Goal: Task Accomplishment & Management: Complete application form

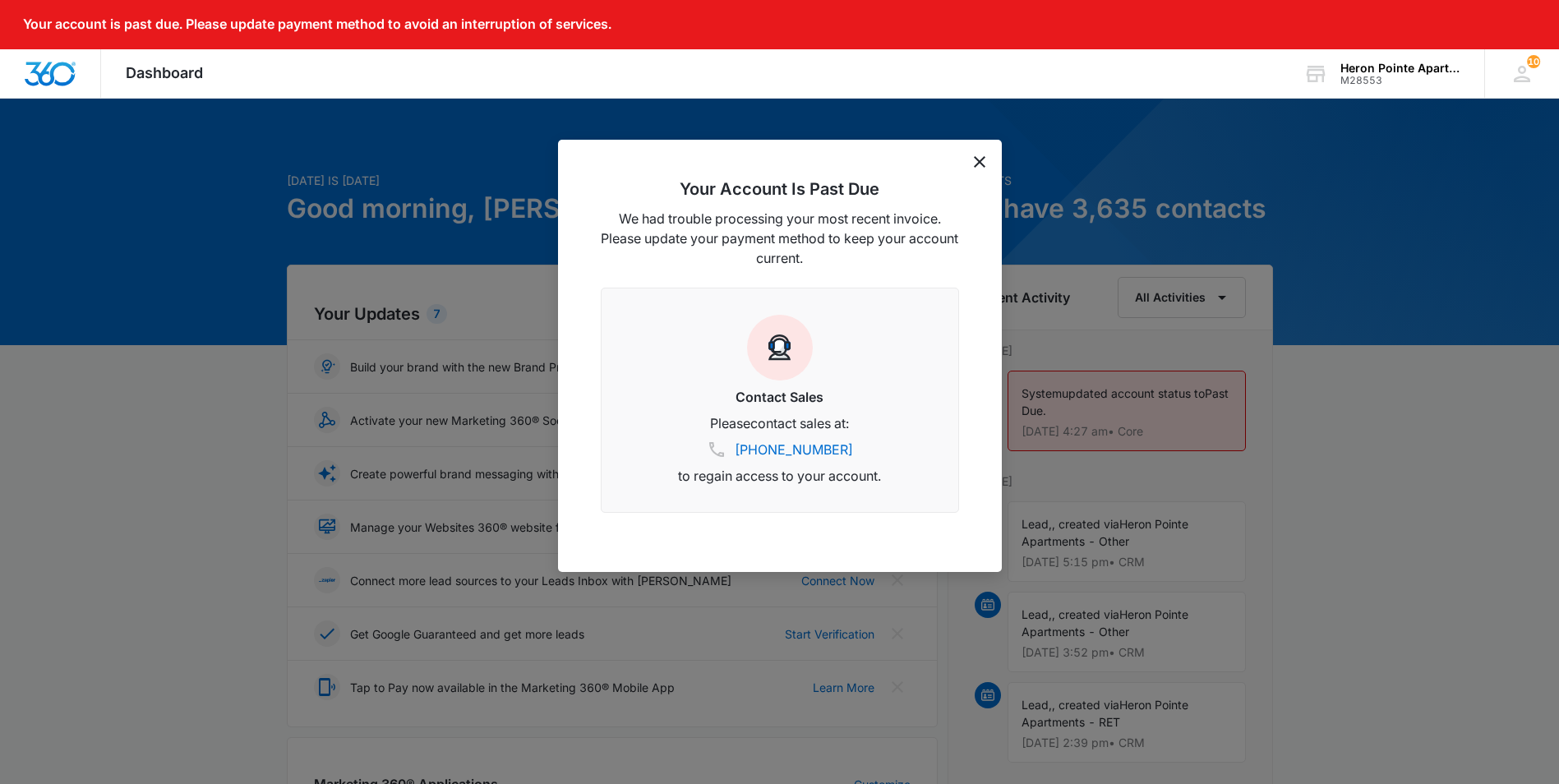
click at [980, 156] on icon "dismiss this dialog" at bounding box center [979, 162] width 12 height 12
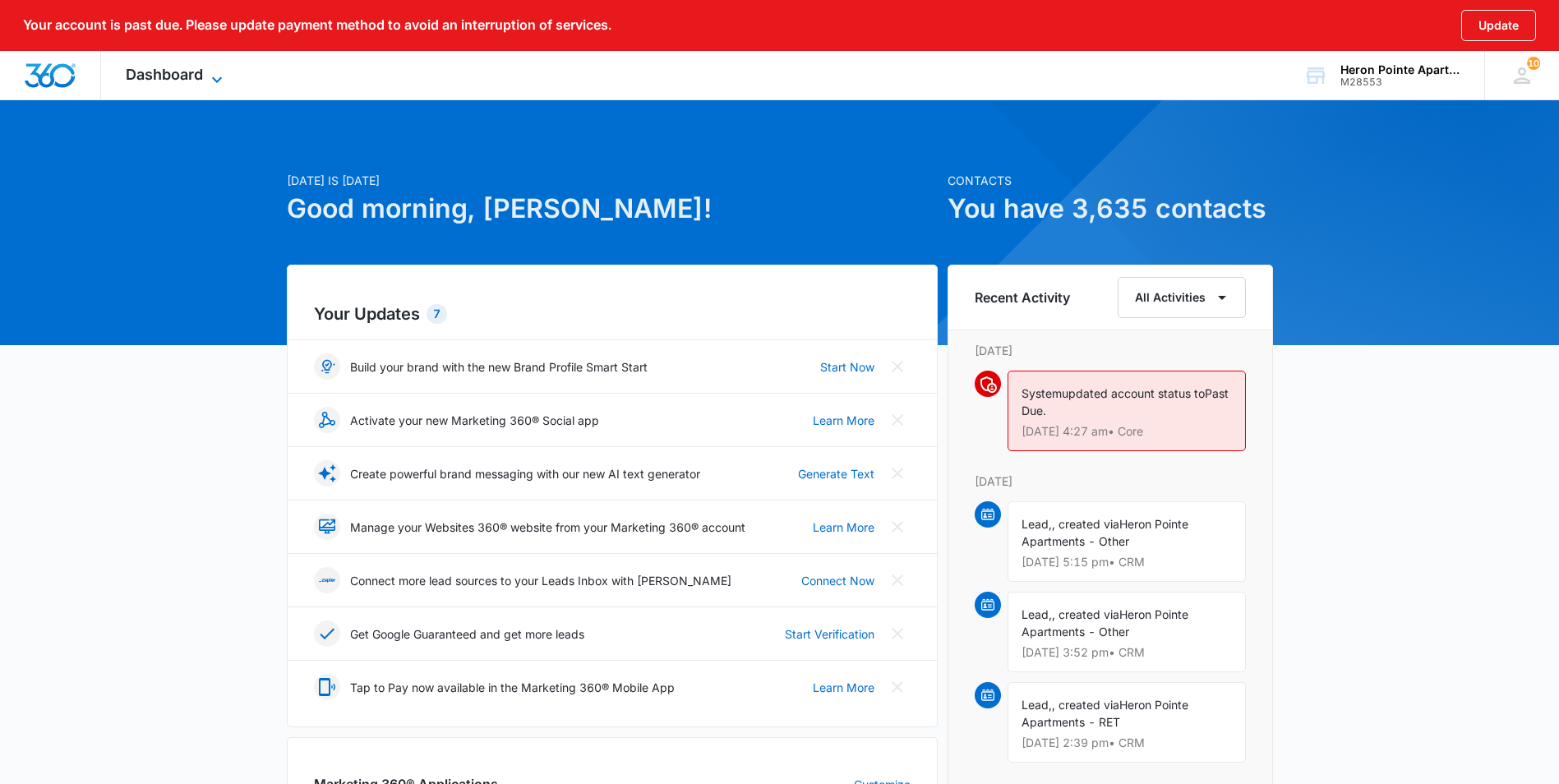
click at [166, 73] on span "Dashboard" at bounding box center [164, 74] width 77 height 17
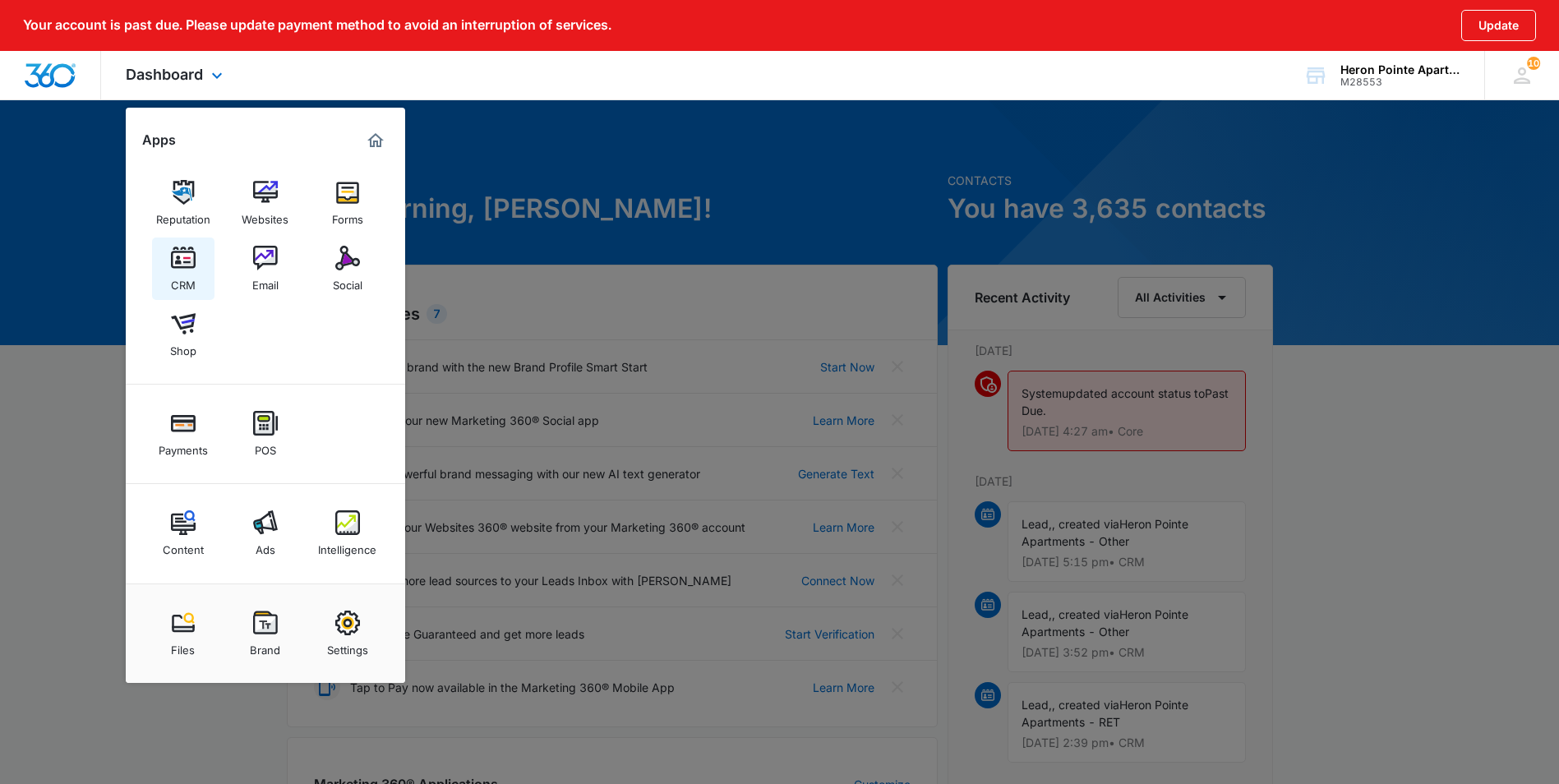
click at [178, 252] on img at bounding box center [183, 257] width 25 height 25
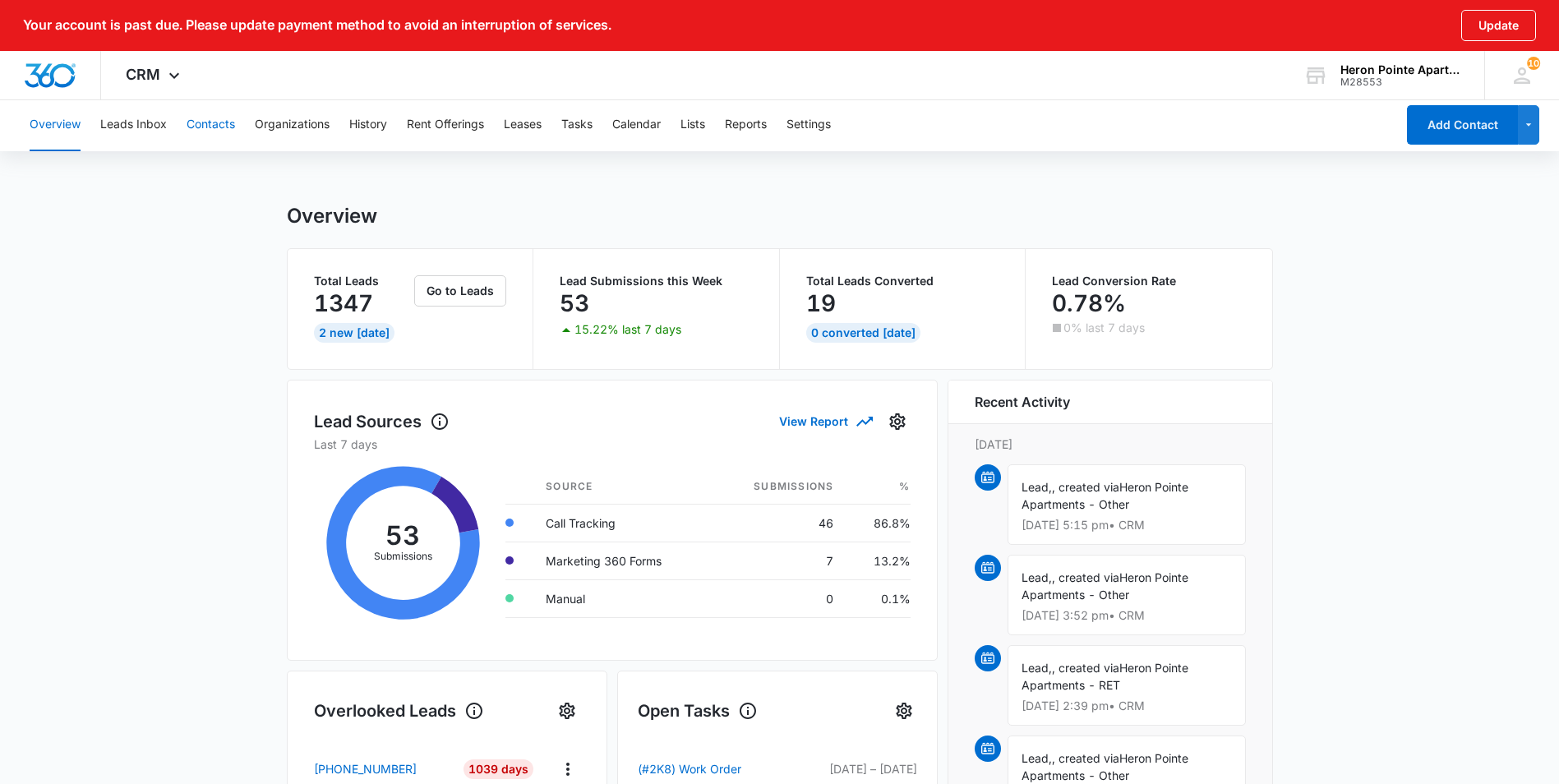
click at [218, 124] on button "Contacts" at bounding box center [210, 124] width 48 height 53
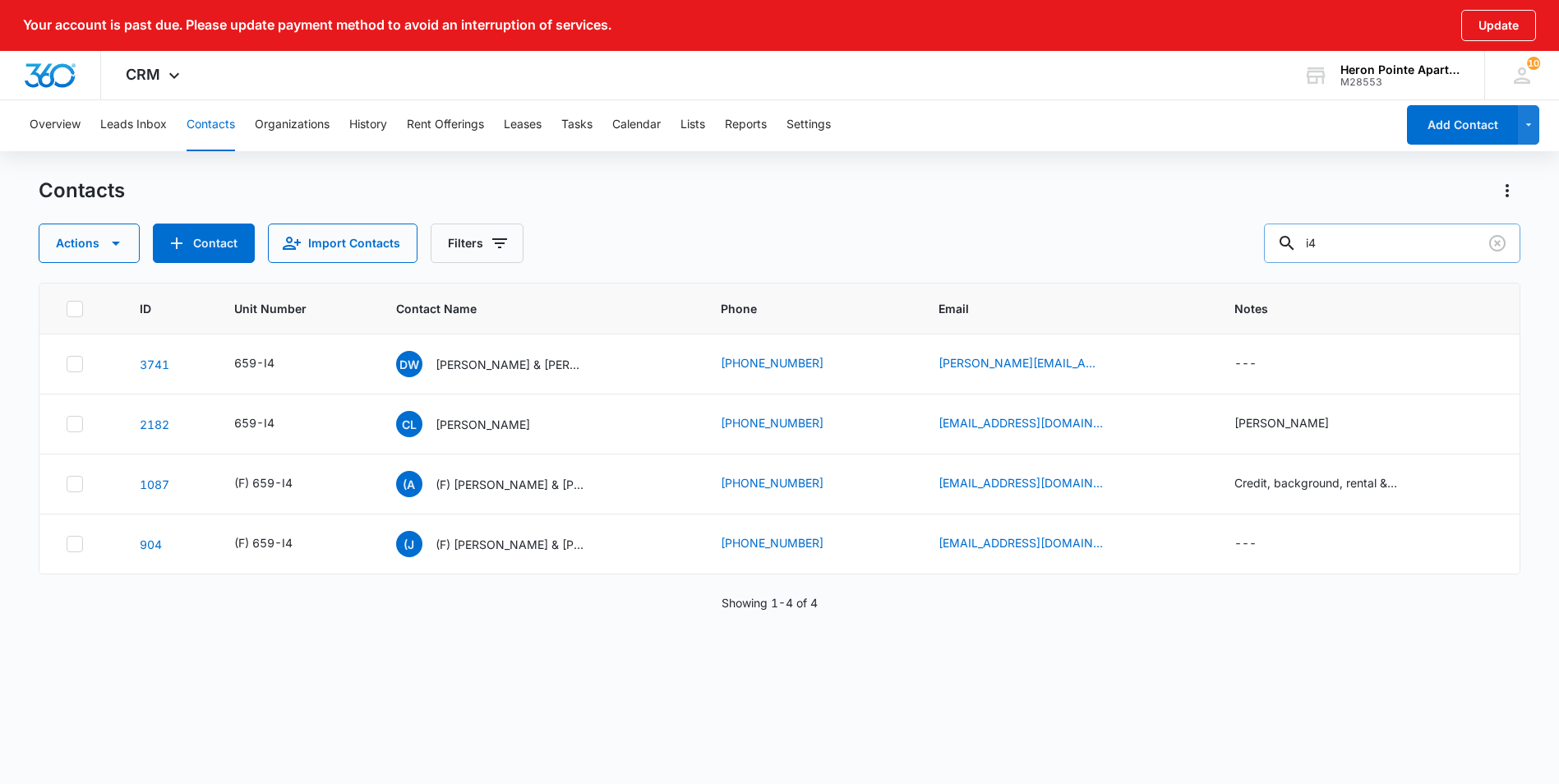
click at [1371, 243] on input "i4" at bounding box center [1393, 243] width 256 height 39
type input "i"
type input "g1"
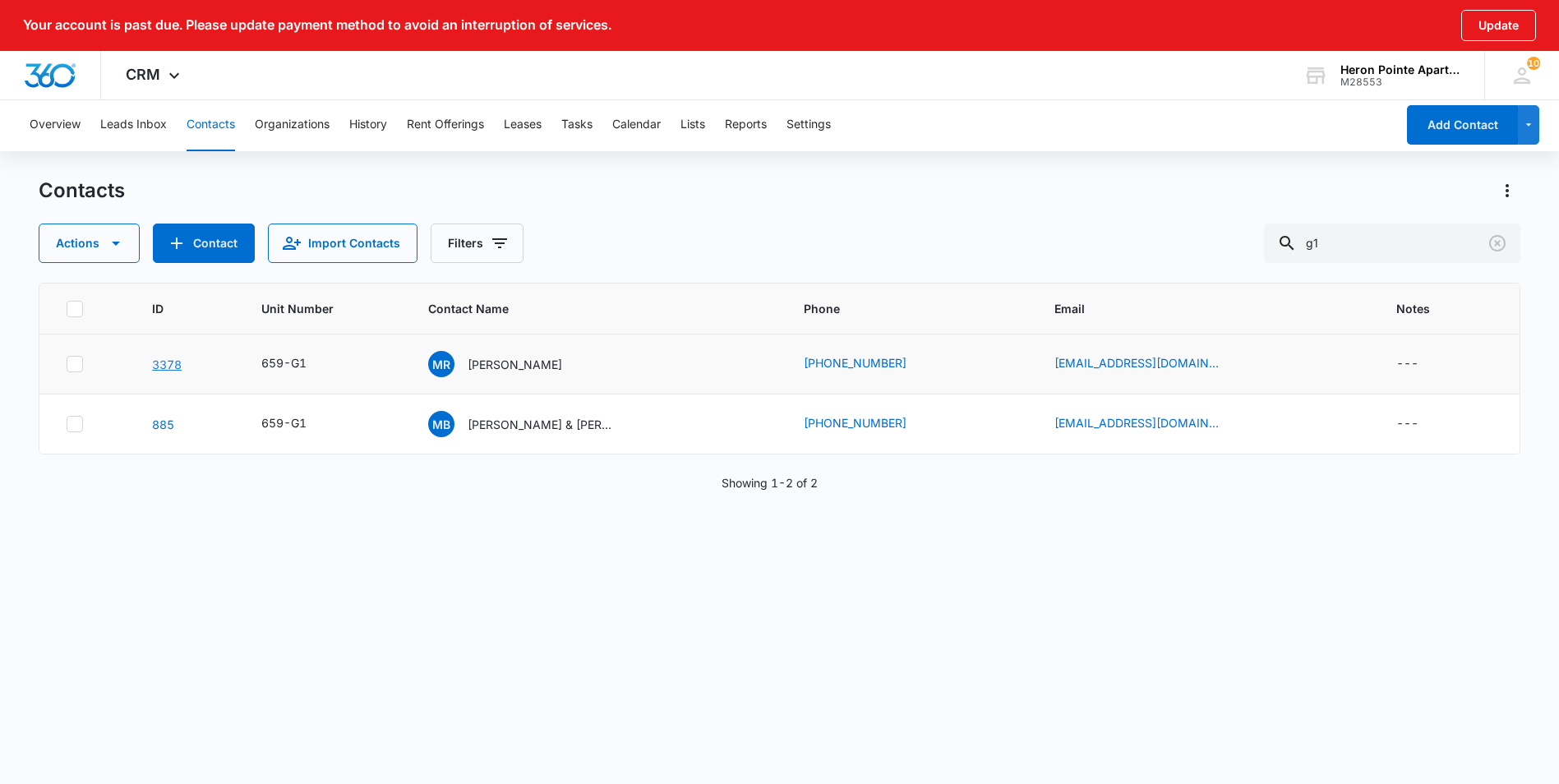
click at [175, 367] on link "3378" at bounding box center [166, 363] width 30 height 14
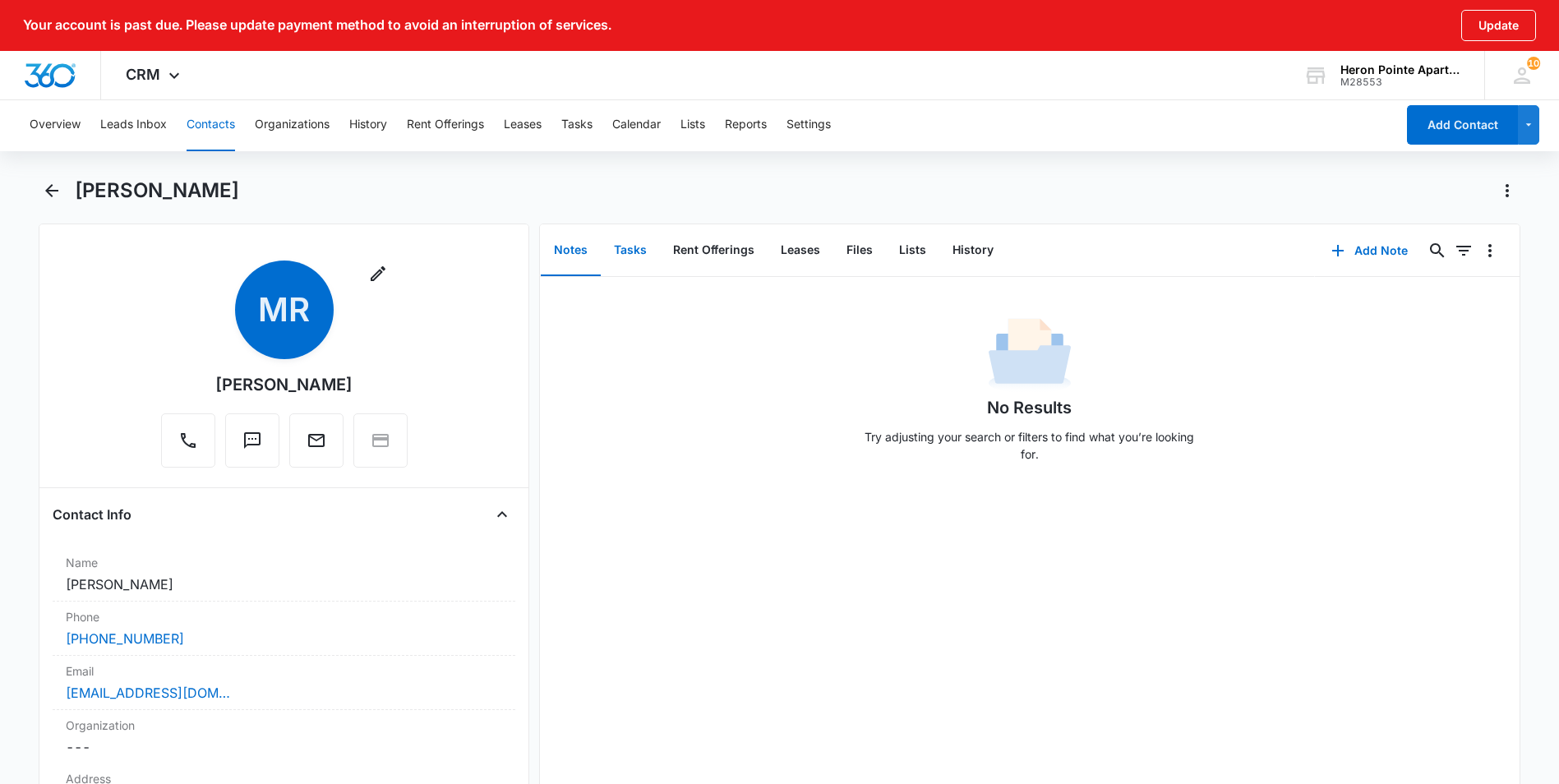
click at [635, 253] on button "Tasks" at bounding box center [630, 251] width 59 height 51
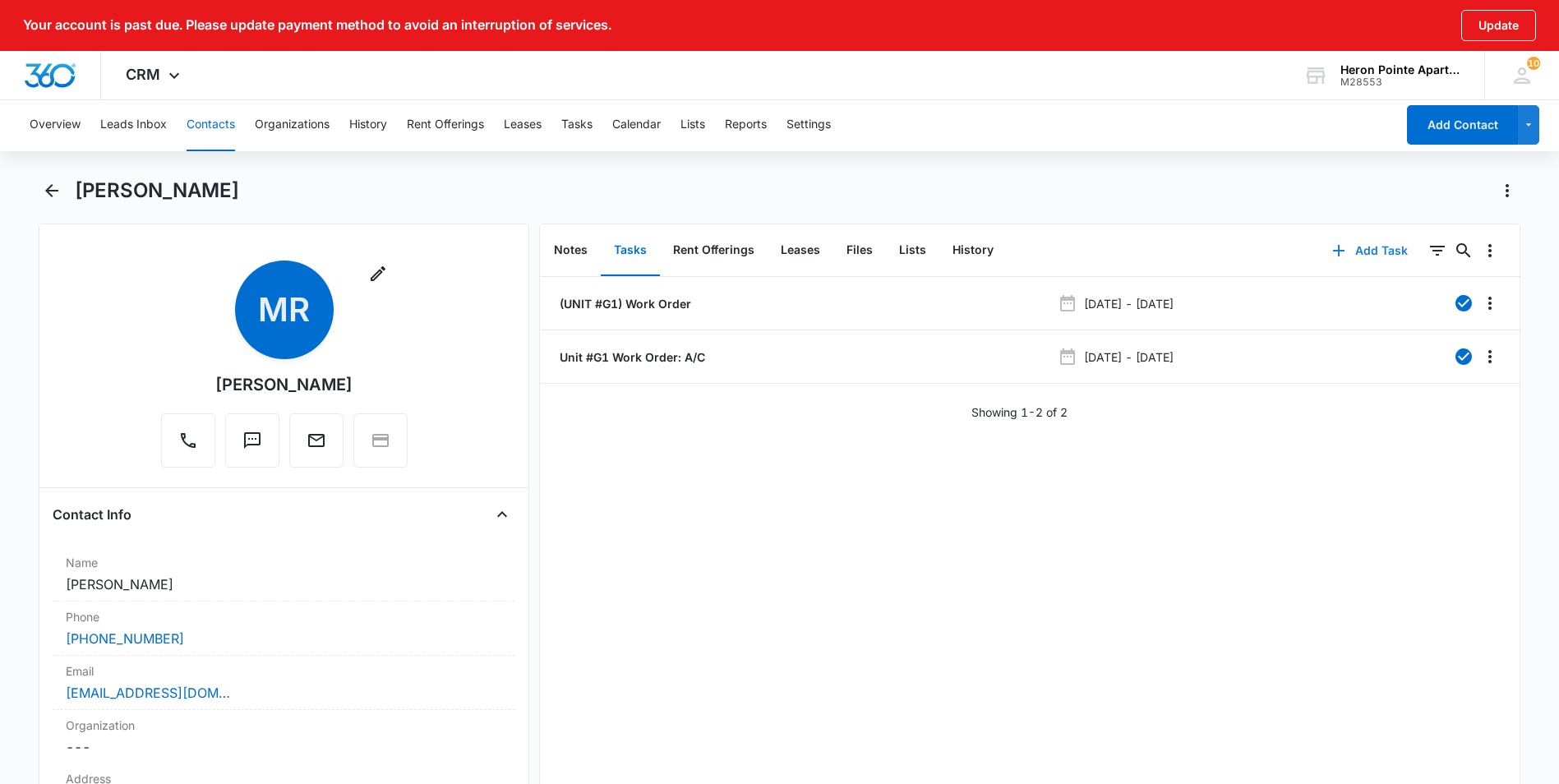
click at [1344, 249] on button "Add Task" at bounding box center [1370, 250] width 108 height 39
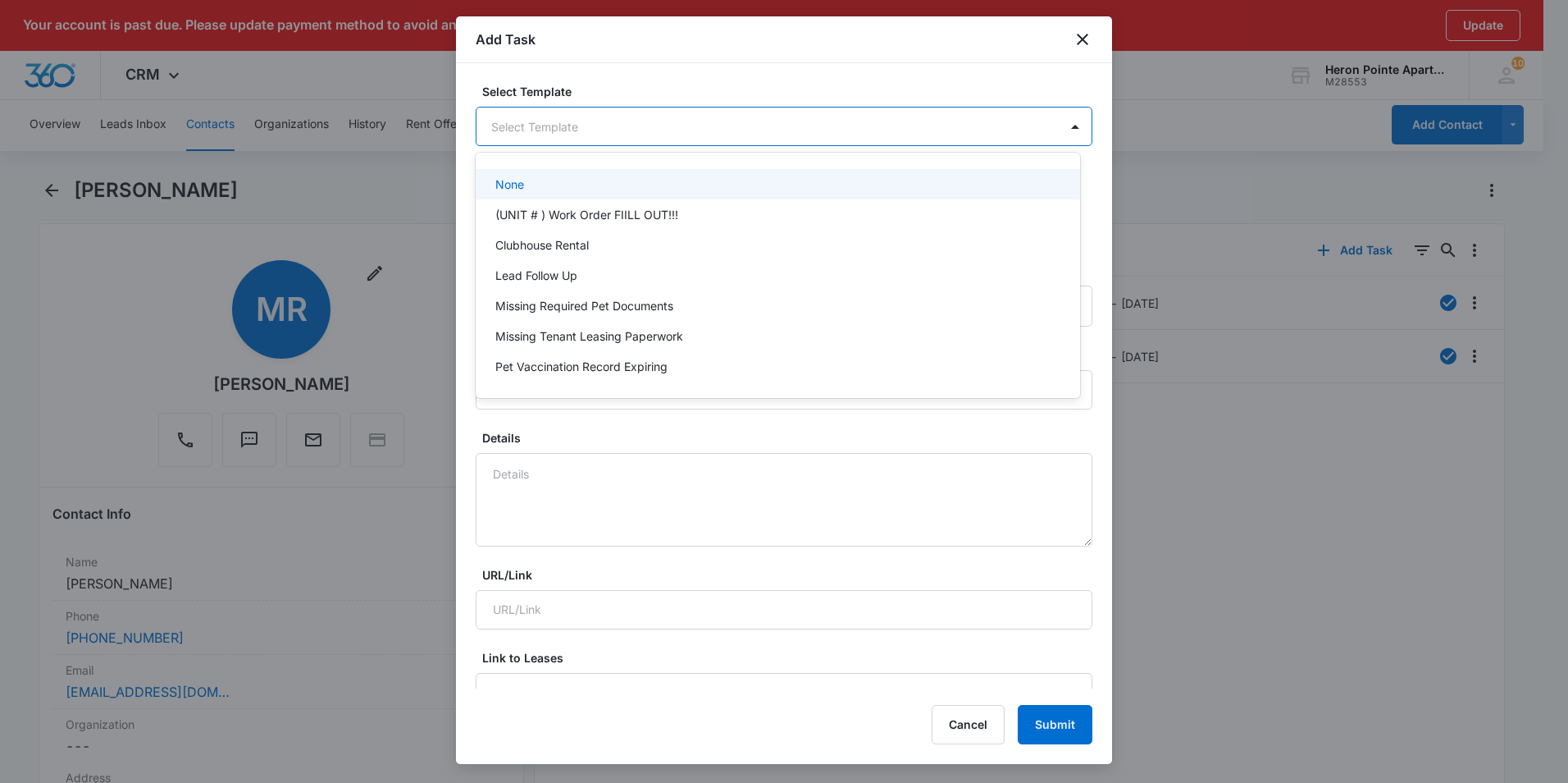
click at [597, 142] on body "Your account is past due. Please update payment method to avoid an interruption…" at bounding box center [784, 391] width 1568 height 783
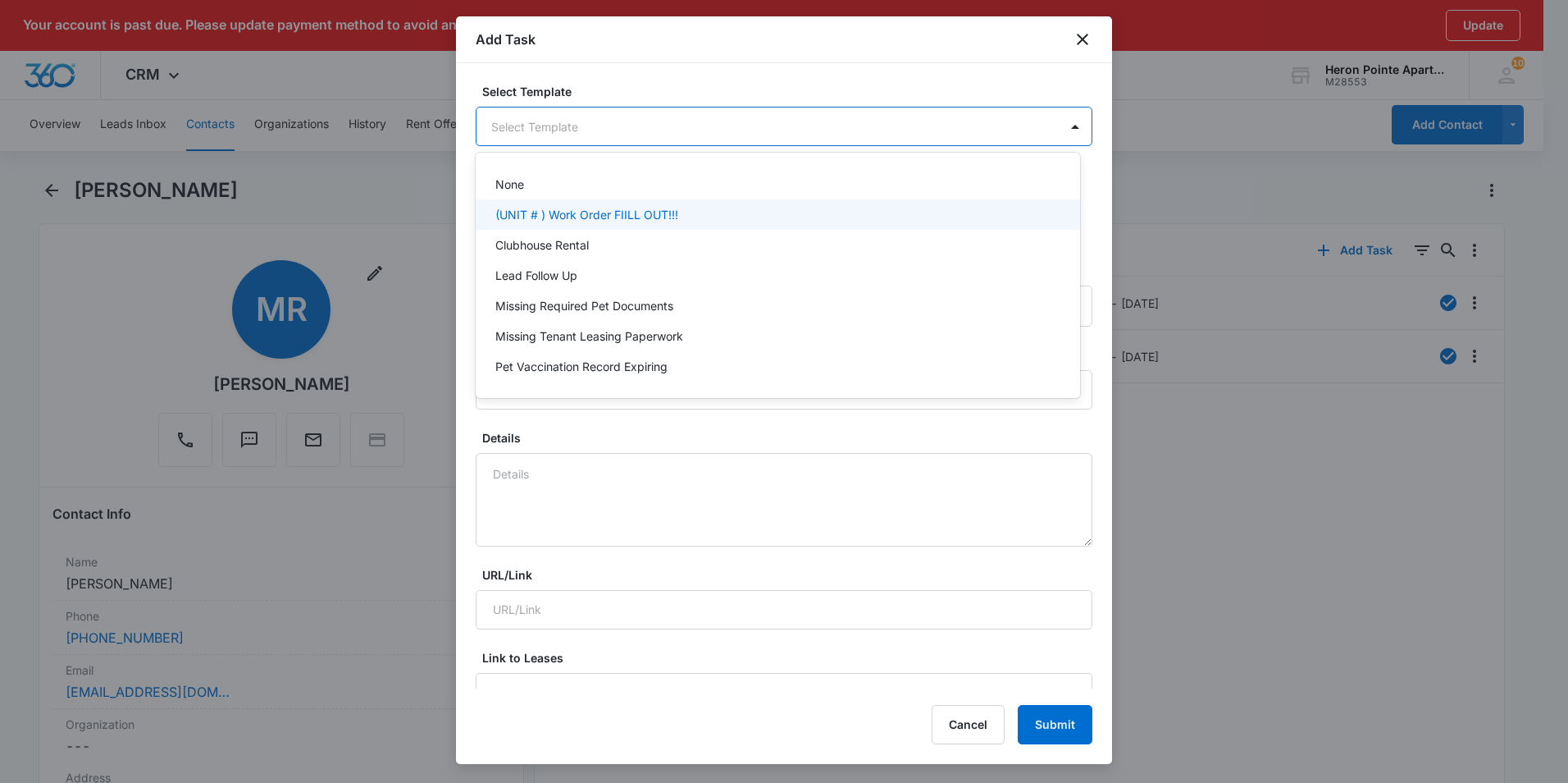
click at [589, 210] on p "(UNIT # ) Work Order FIILL OUT!!!" at bounding box center [587, 214] width 183 height 17
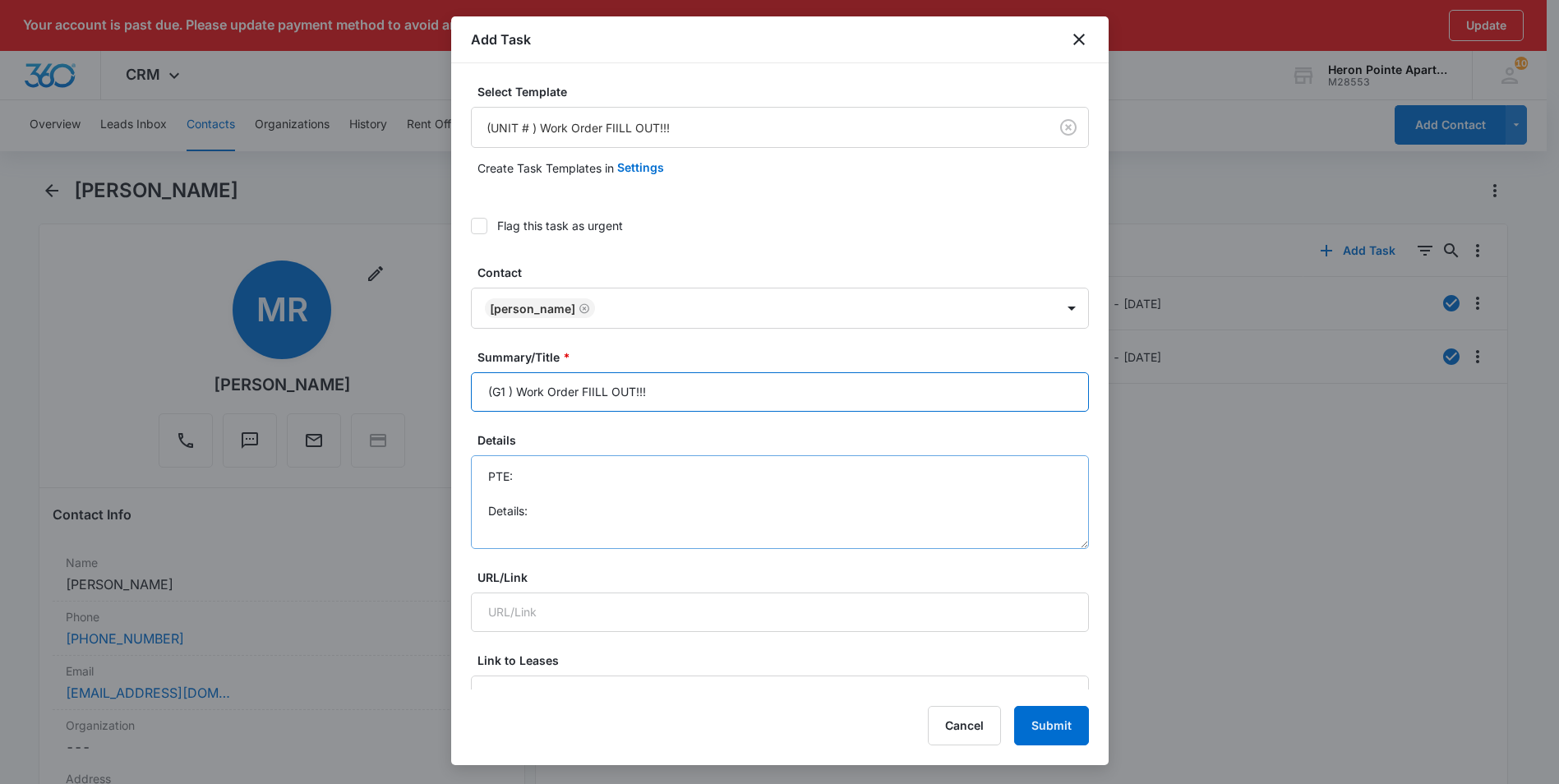
type input "(G1 ) Work Order FIILL OUT!!!"
click at [570, 511] on textarea "PTE: Details:" at bounding box center [780, 501] width 618 height 94
click at [628, 528] on textarea "PTE: Details: Dishwasher backing up into sink. tenant was not running anything …" at bounding box center [780, 501] width 618 height 94
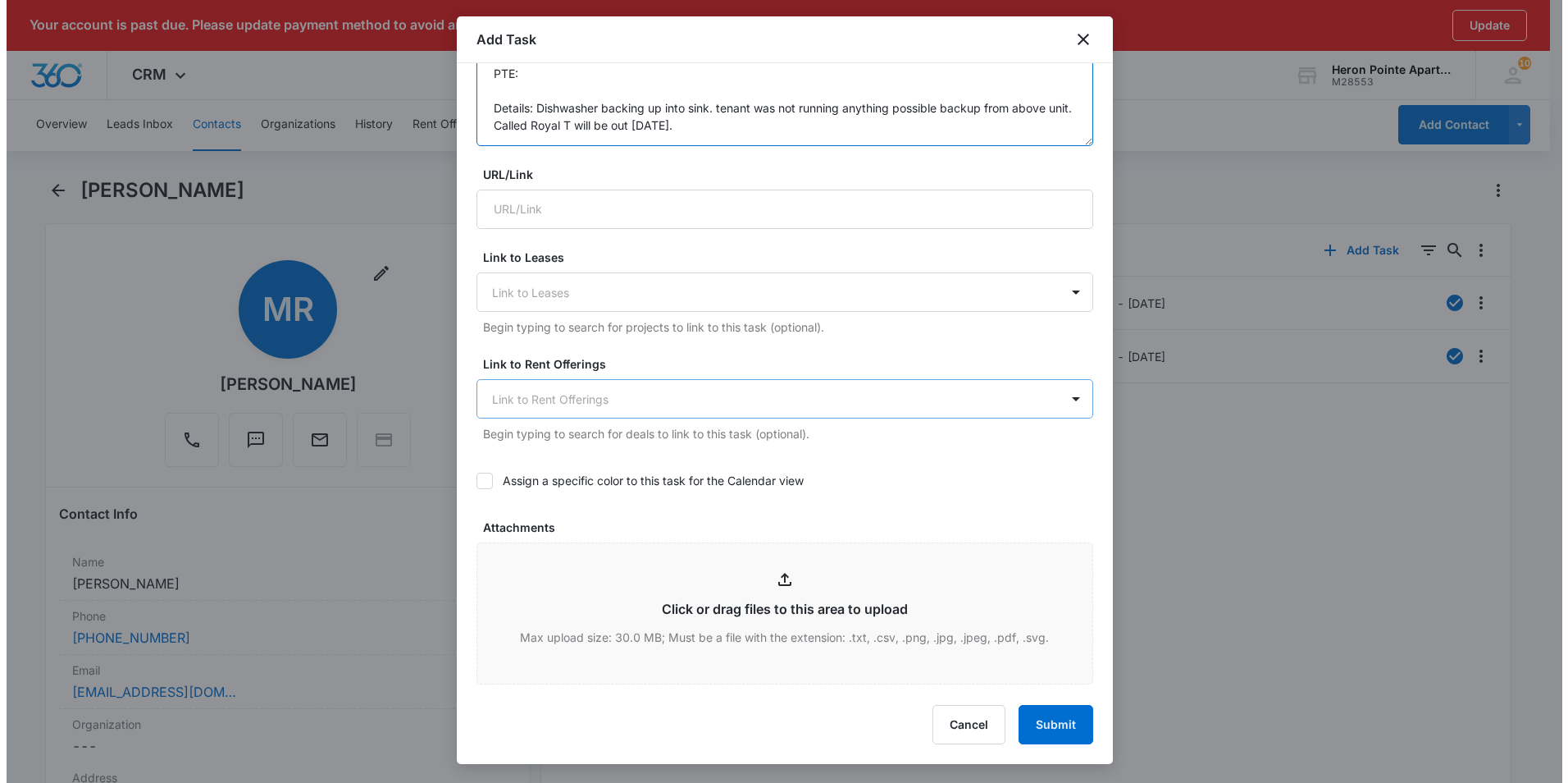
scroll to position [656, 0]
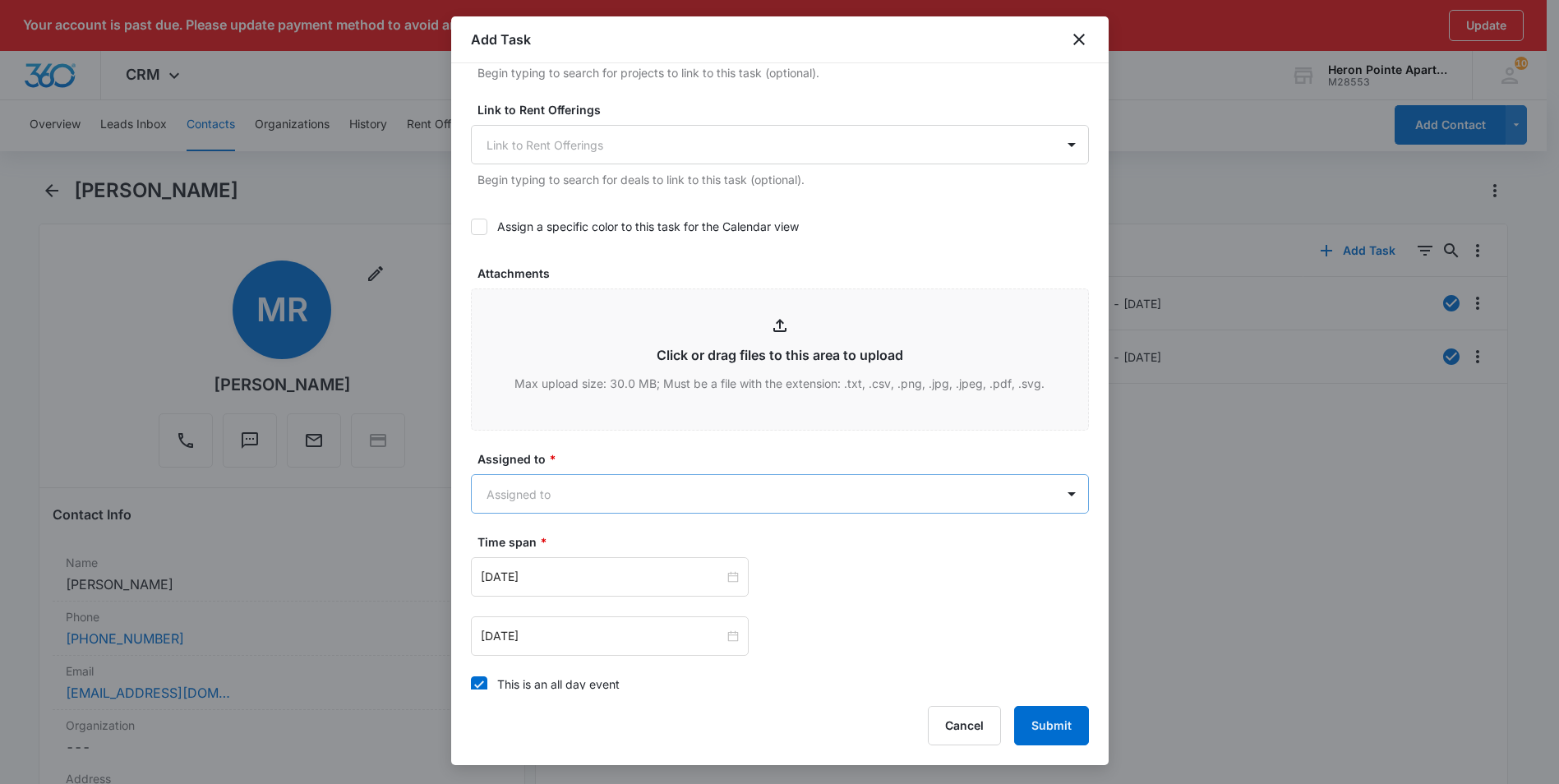
type textarea "PTE: Details: Dishwasher backing up into sink. tenant was not running anything …"
click at [767, 501] on body "Your account is past due. Please update payment method to avoid an interruption…" at bounding box center [779, 414] width 1559 height 829
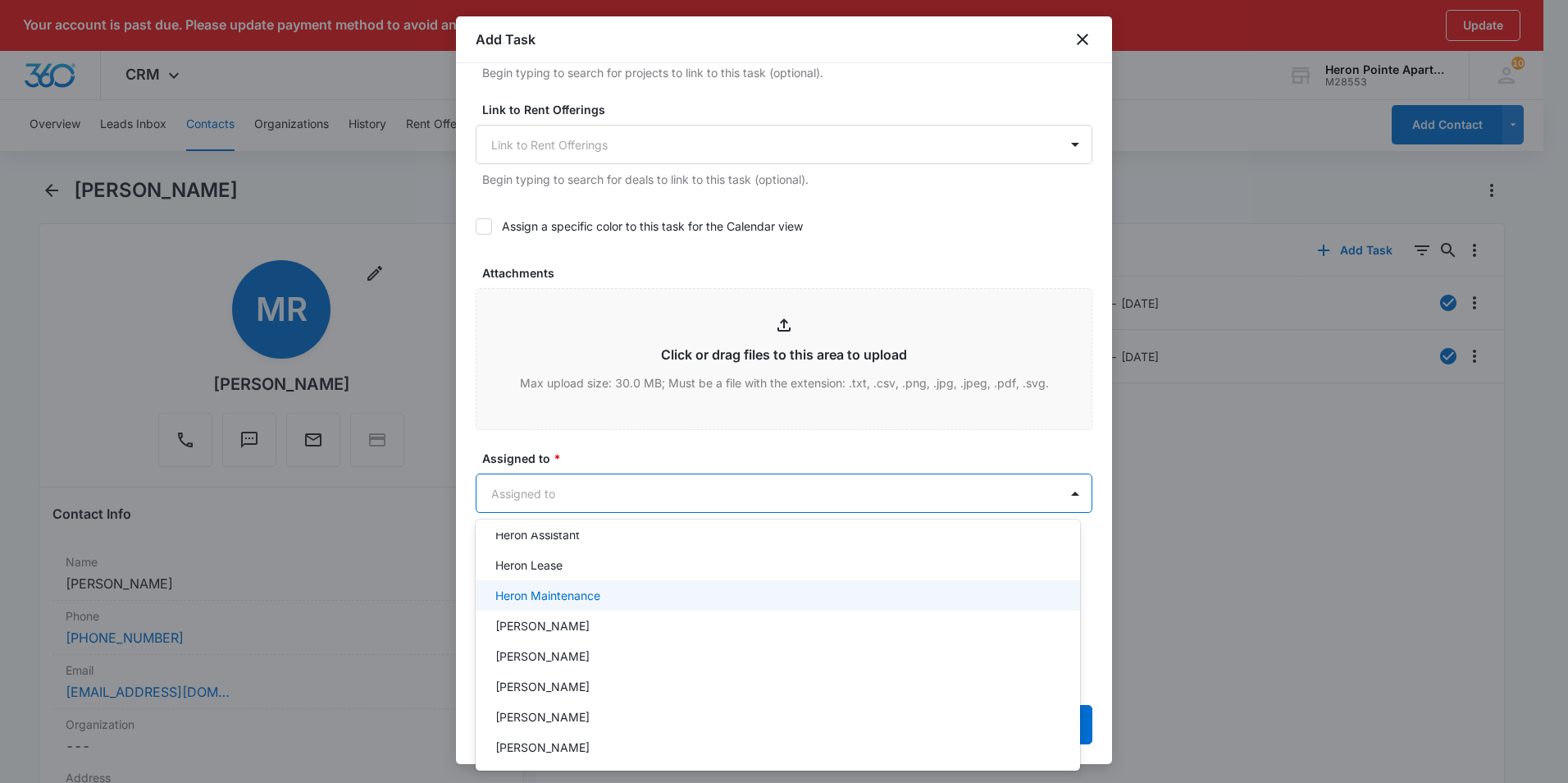
scroll to position [164, 0]
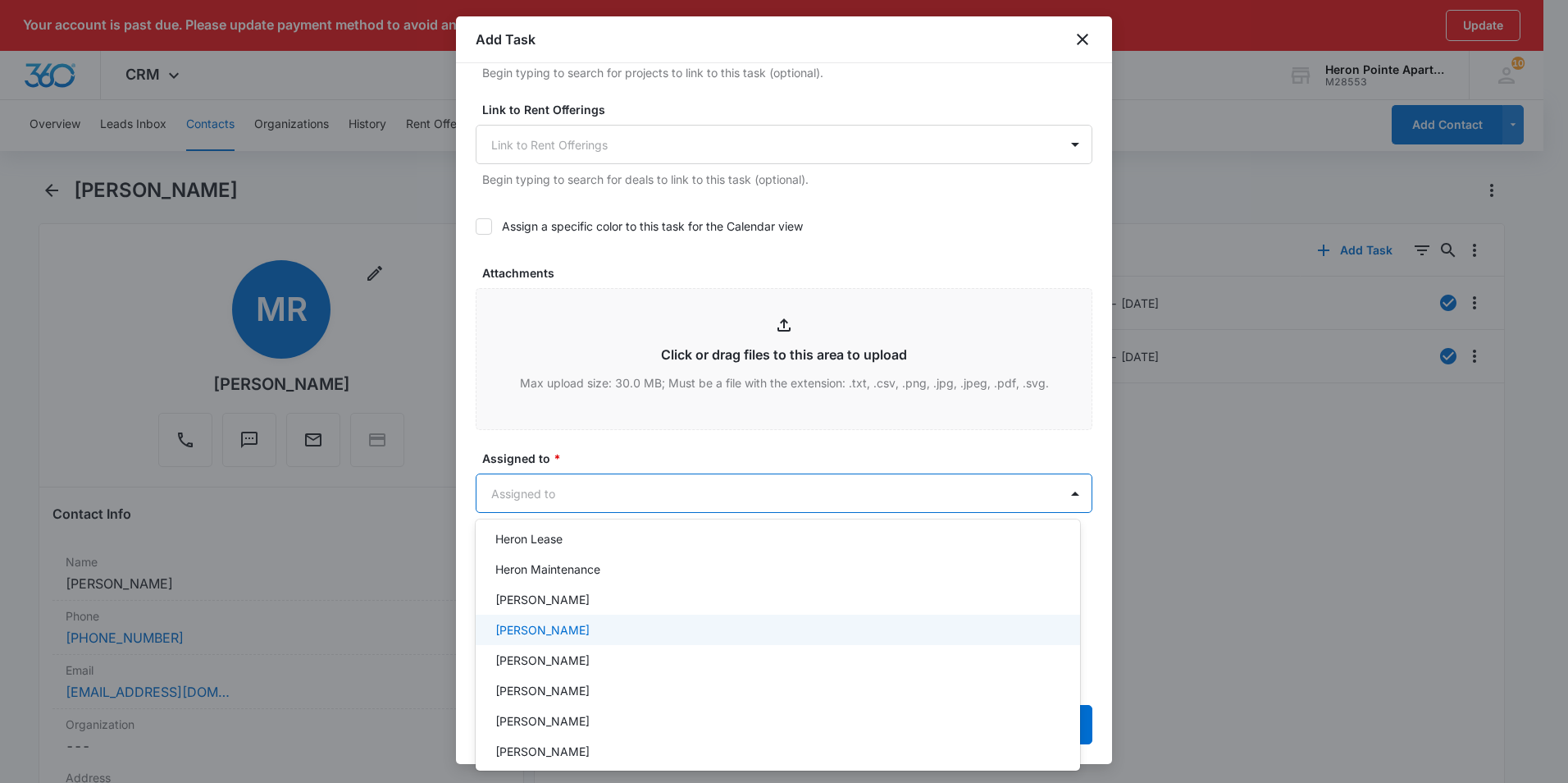
click at [728, 632] on div "[PERSON_NAME]" at bounding box center [775, 629] width 561 height 17
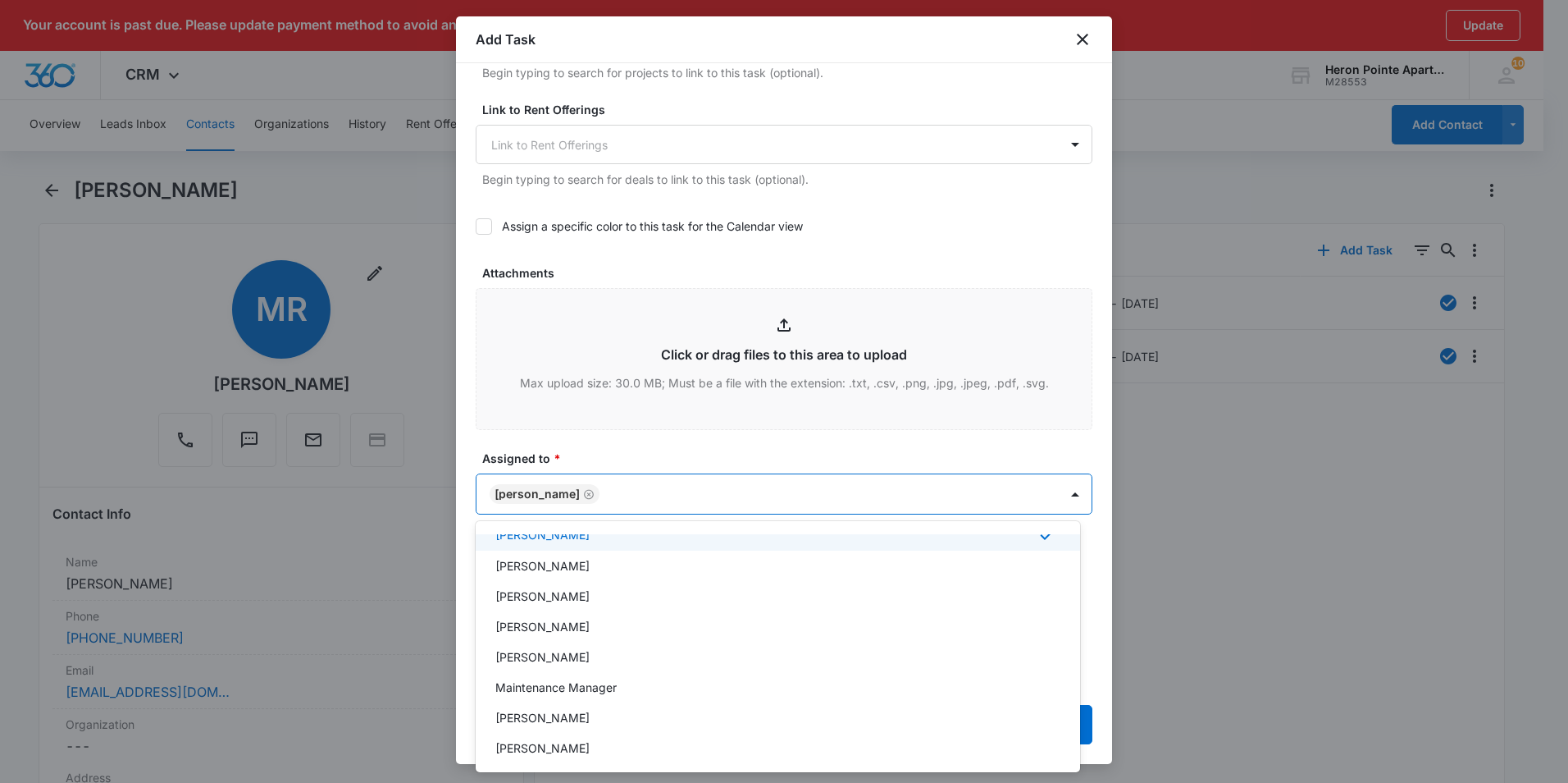
scroll to position [269, 0]
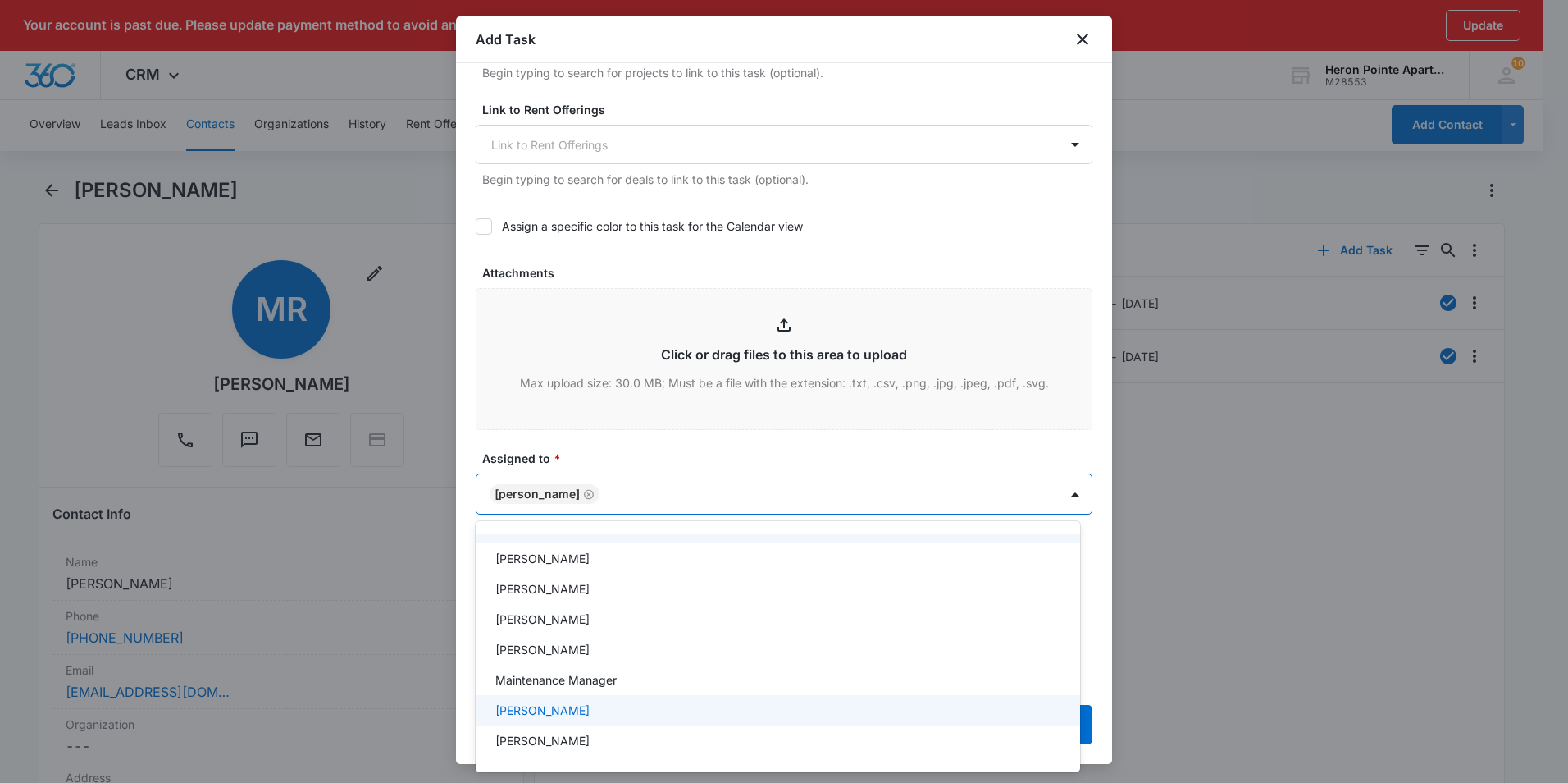
click at [631, 710] on div "[PERSON_NAME]" at bounding box center [775, 710] width 561 height 17
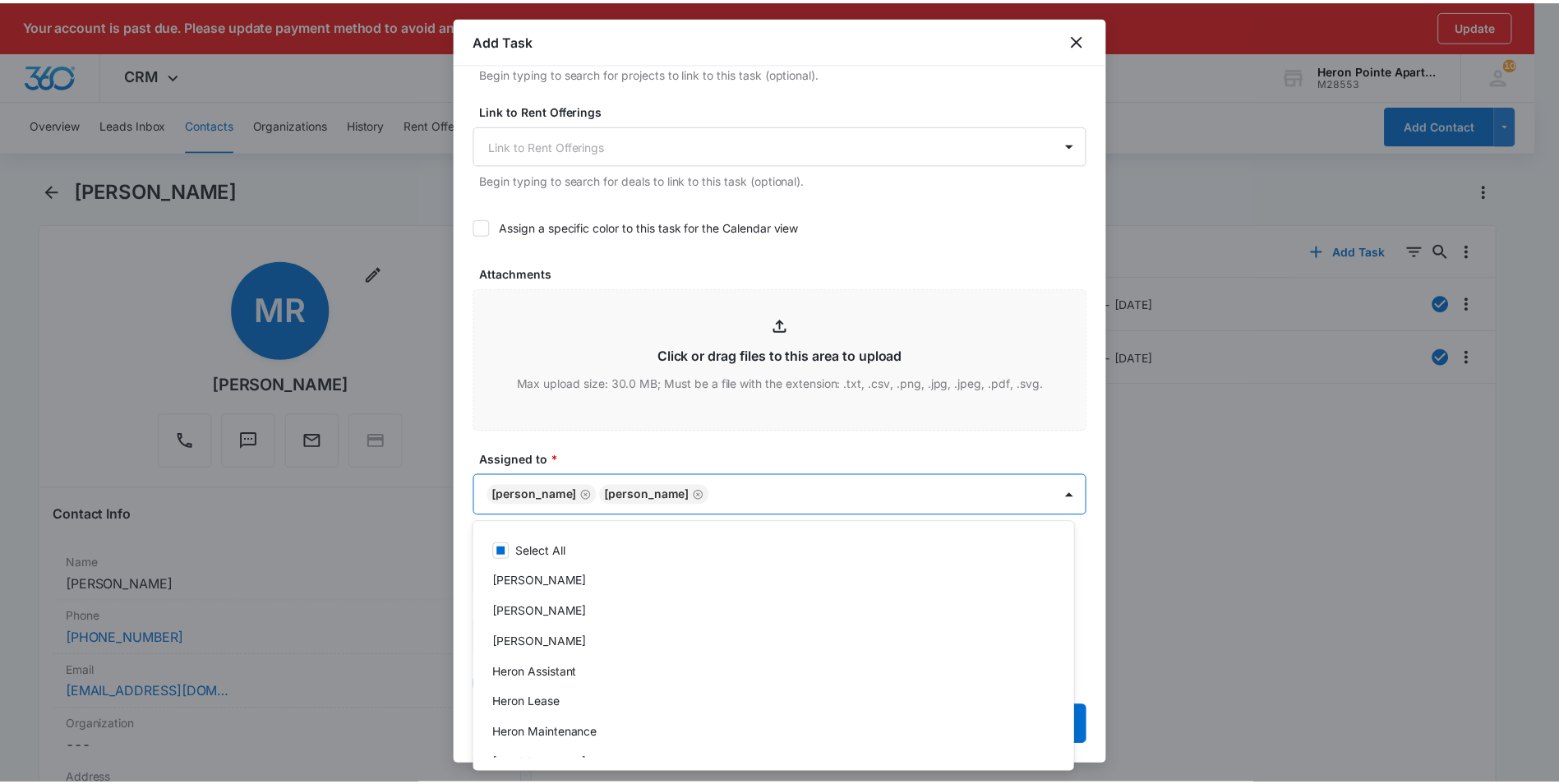
scroll to position [0, 0]
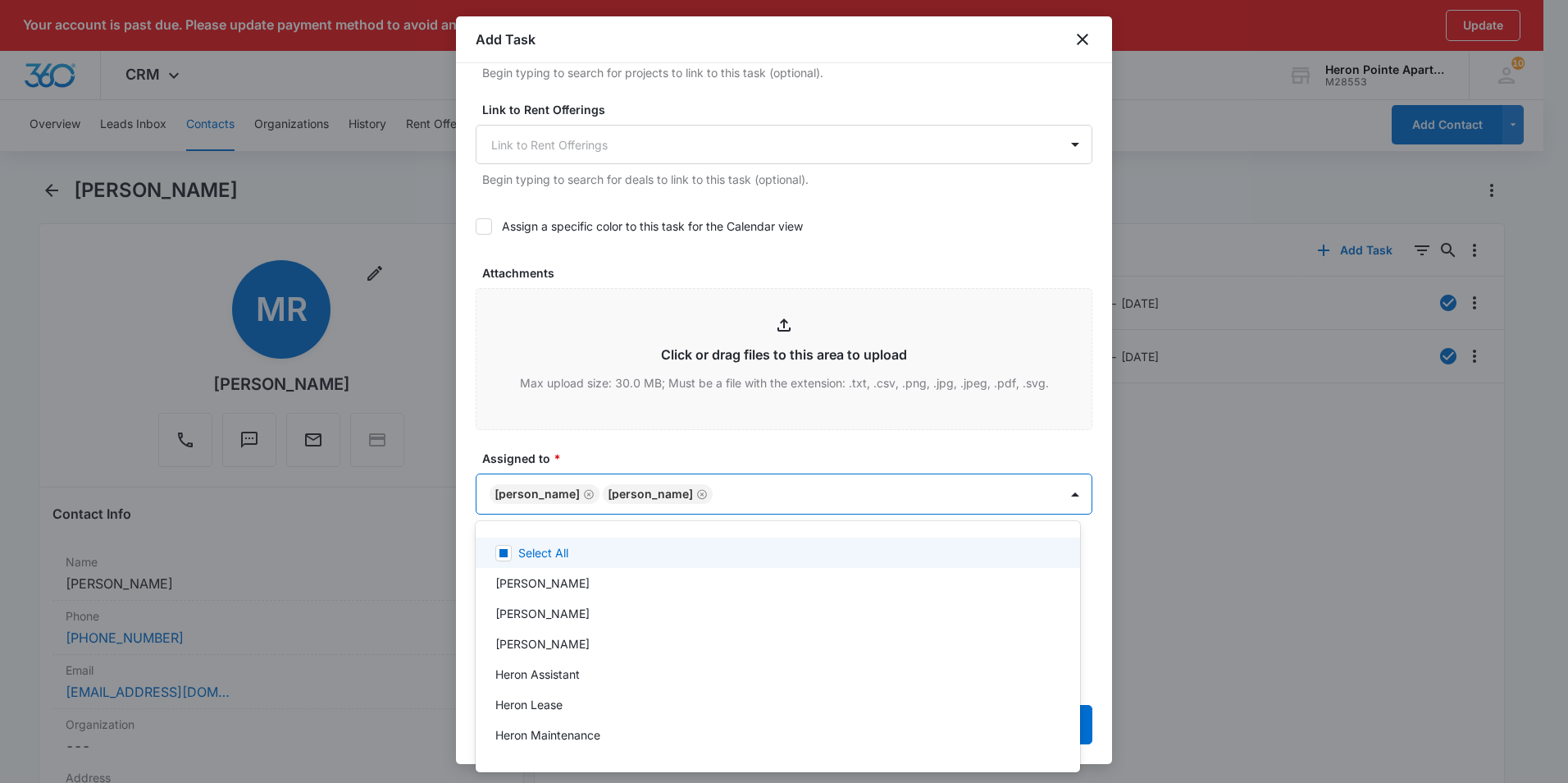
click at [1062, 492] on div at bounding box center [784, 391] width 1568 height 783
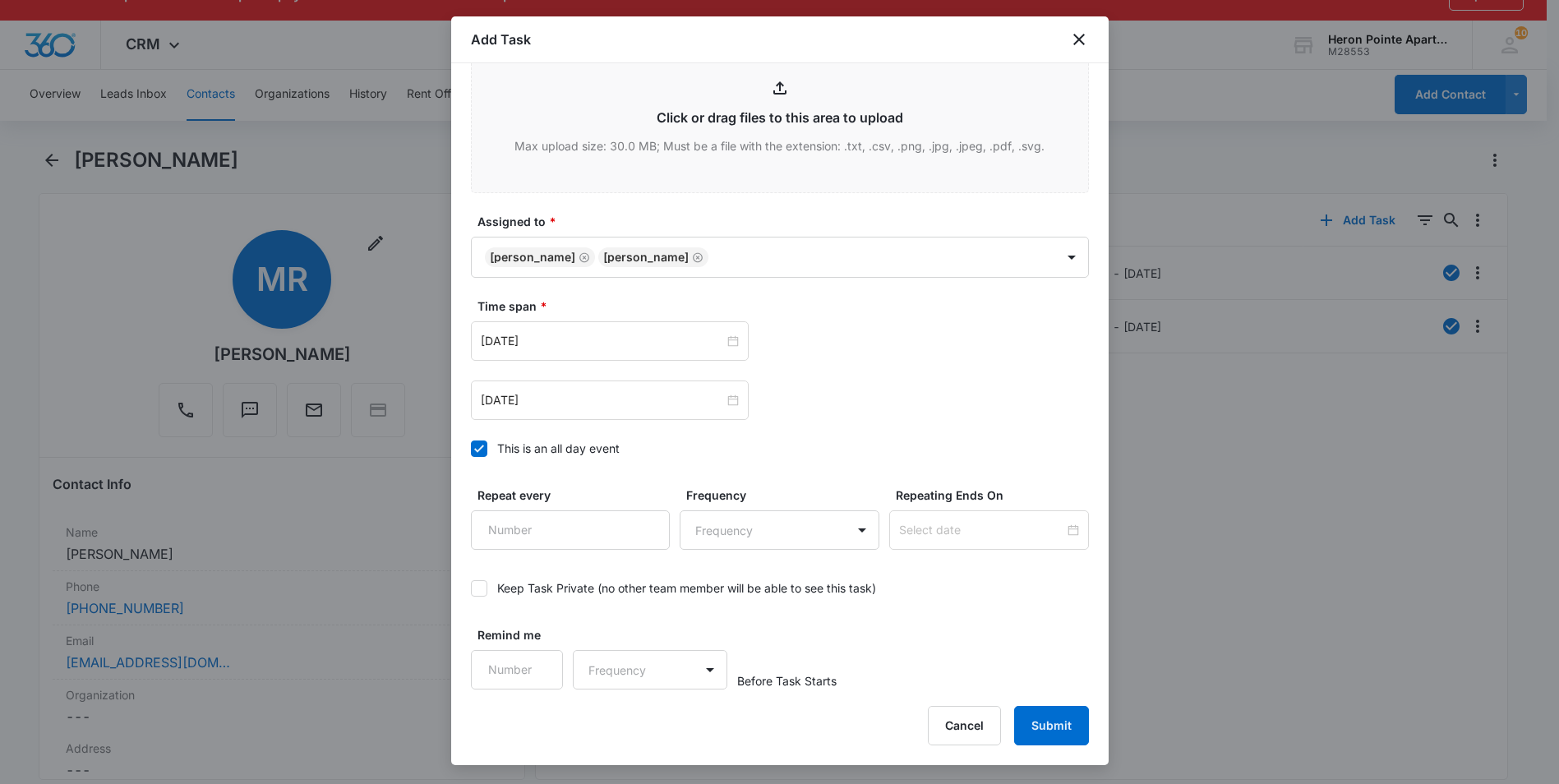
scroll to position [46, 0]
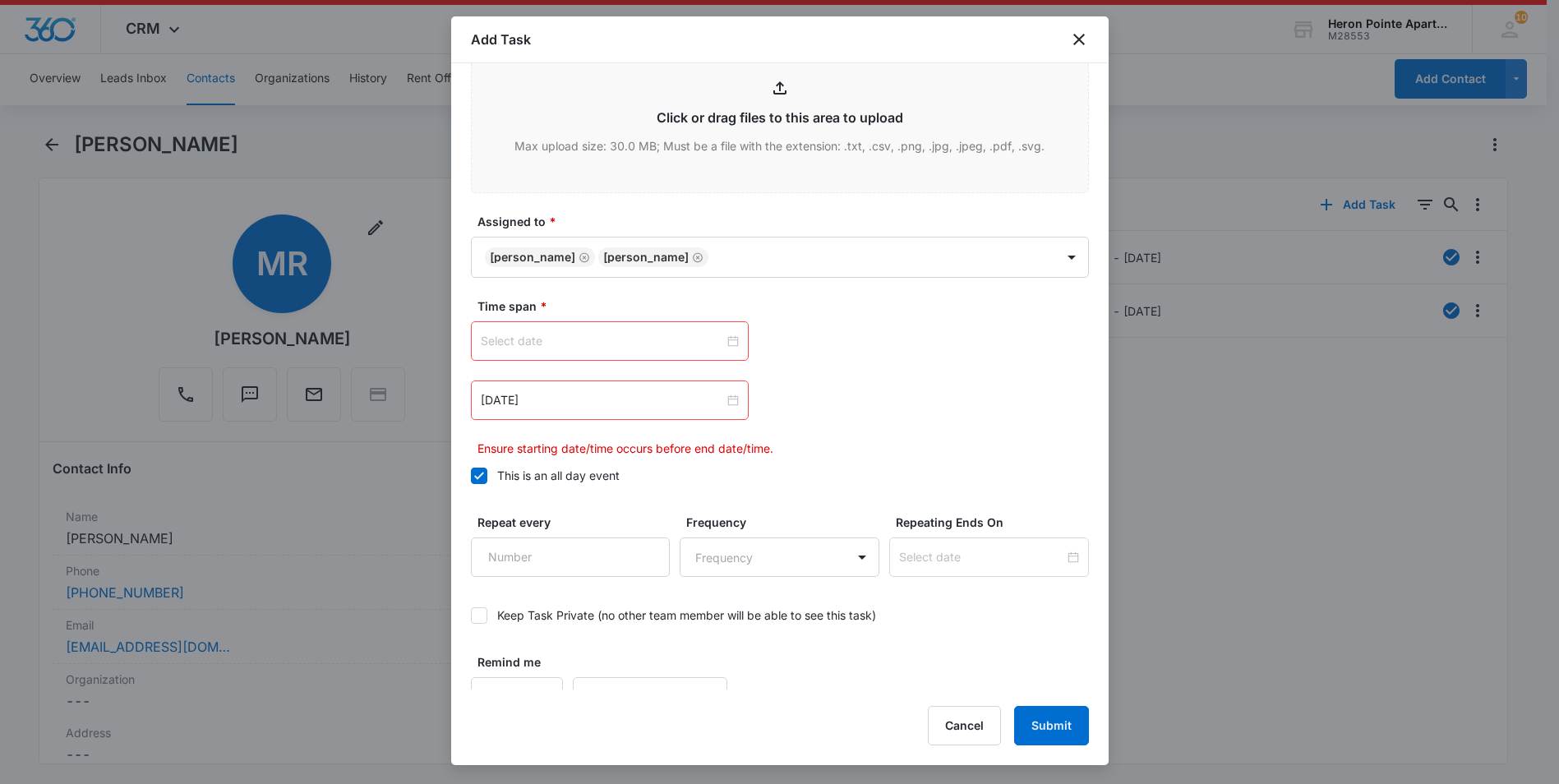
click at [725, 343] on div at bounding box center [610, 341] width 258 height 18
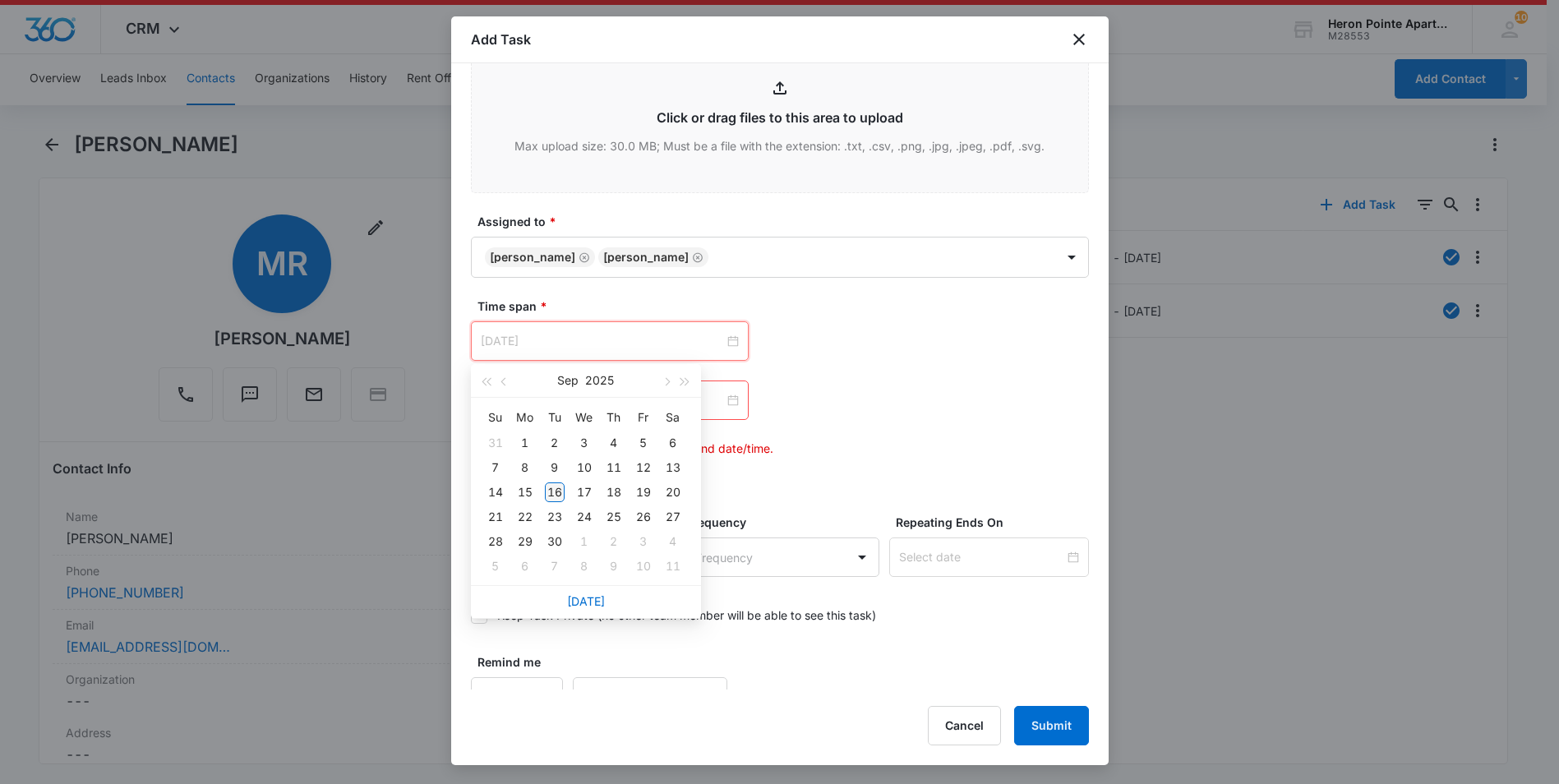
type input "[DATE]"
click at [553, 489] on div "16" at bounding box center [555, 492] width 20 height 20
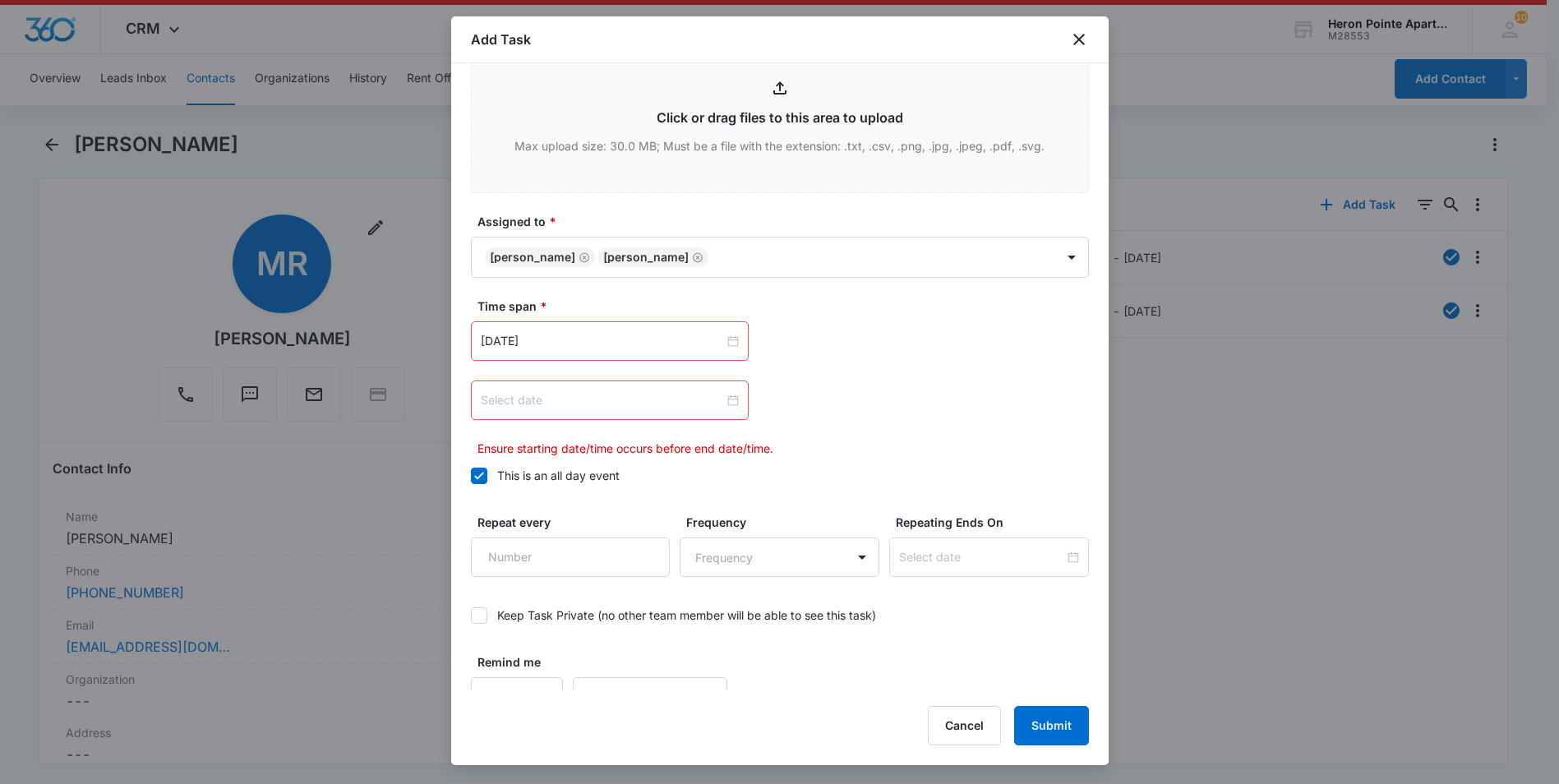
click at [725, 399] on div at bounding box center [610, 400] width 258 height 18
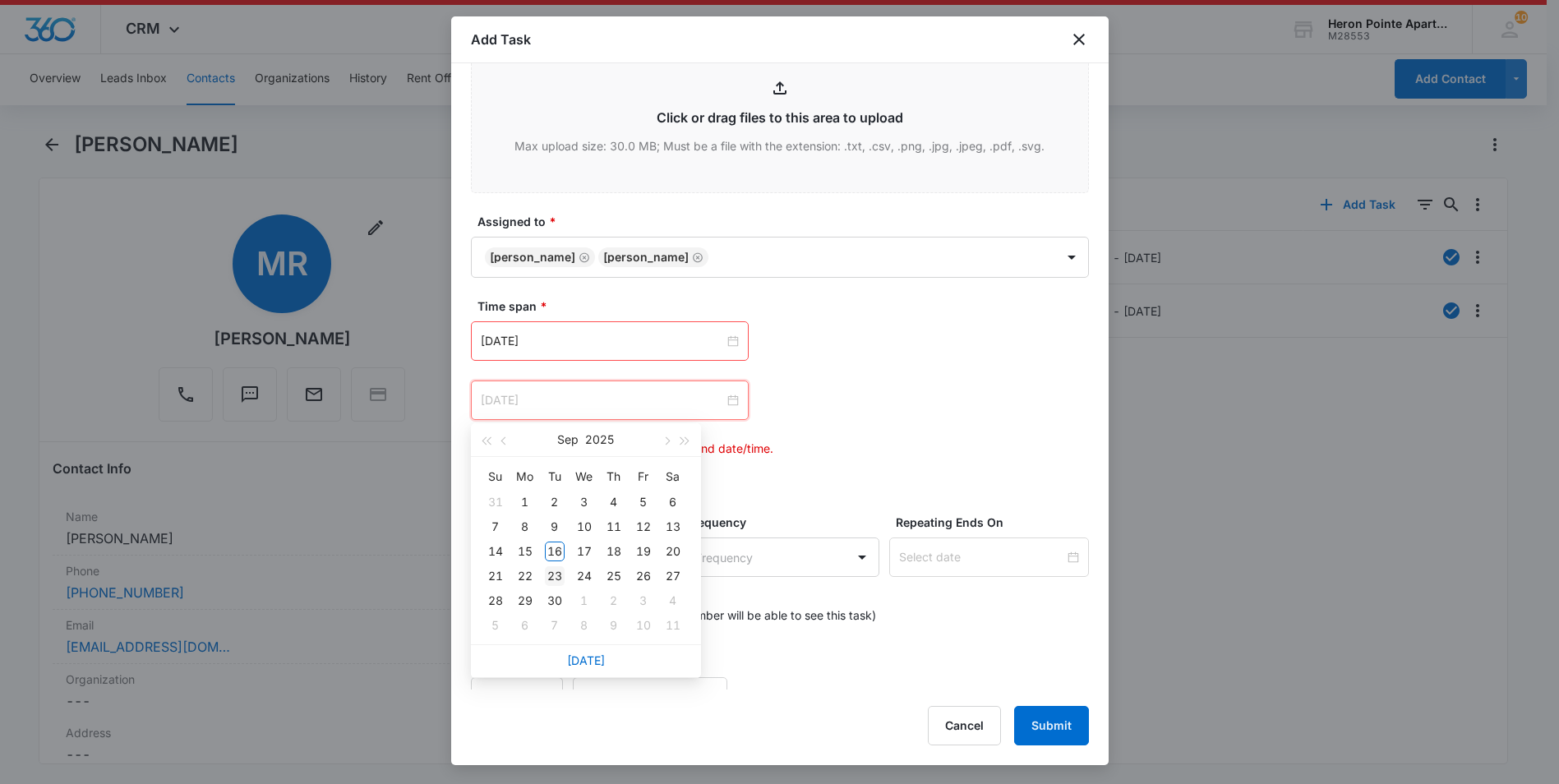
type input "[DATE]"
click at [554, 578] on div "23" at bounding box center [555, 576] width 20 height 20
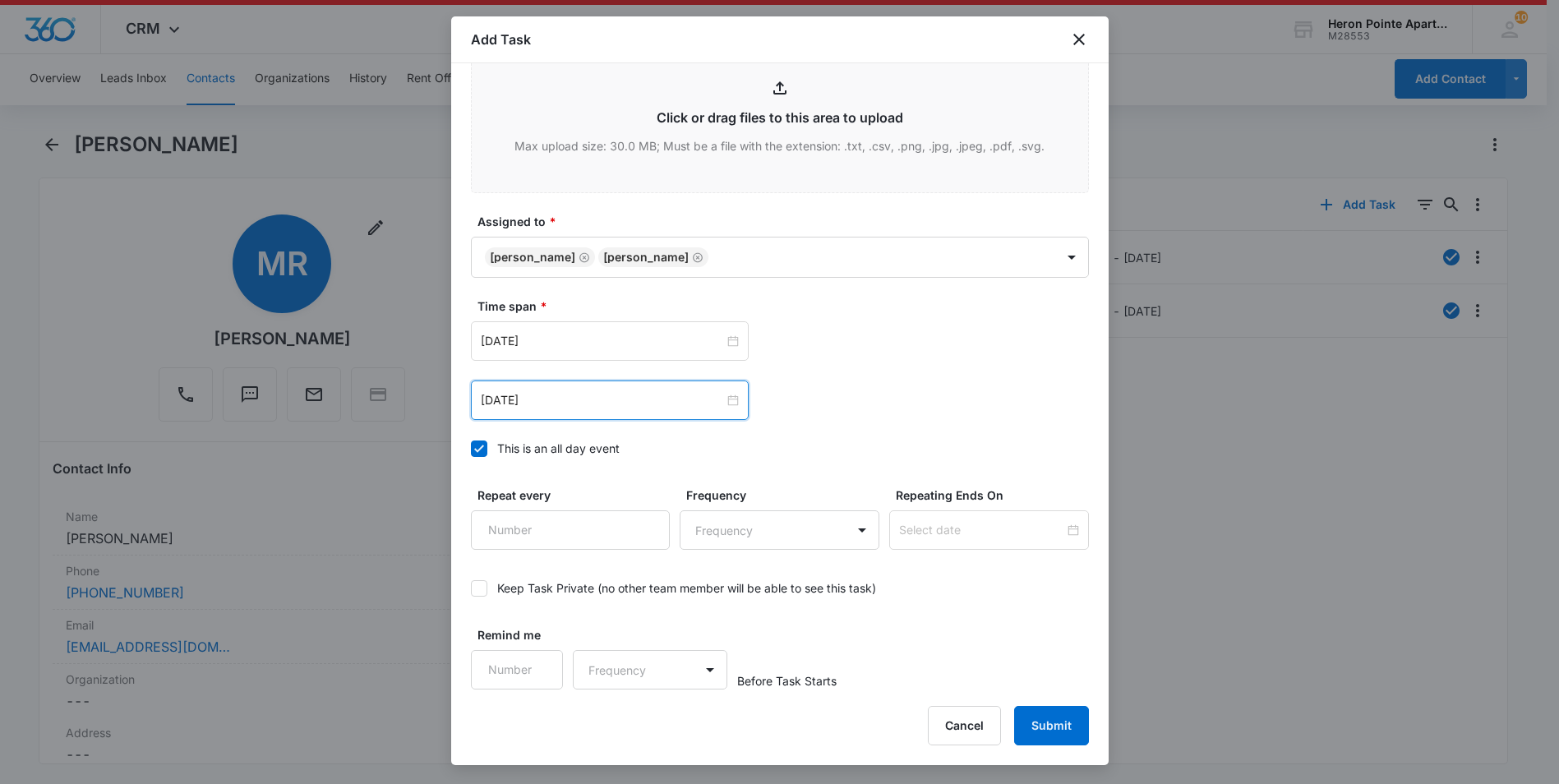
click at [879, 395] on div "[DATE] [DATE] Su Mo Tu We Th Fr Sa 31 1 2 3 4 5 6 7 8 9 10 11 12 13 14 15 16 17…" at bounding box center [780, 400] width 618 height 39
click at [1054, 729] on button "Submit" at bounding box center [1052, 725] width 75 height 39
